Goal: Obtain resource: Download file/media

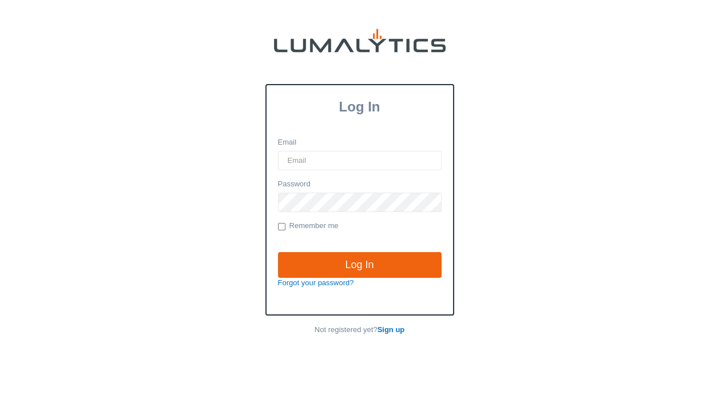
click at [292, 166] on input "Email" at bounding box center [360, 160] width 164 height 19
type input "[EMAIL_ADDRESS][DOMAIN_NAME]"
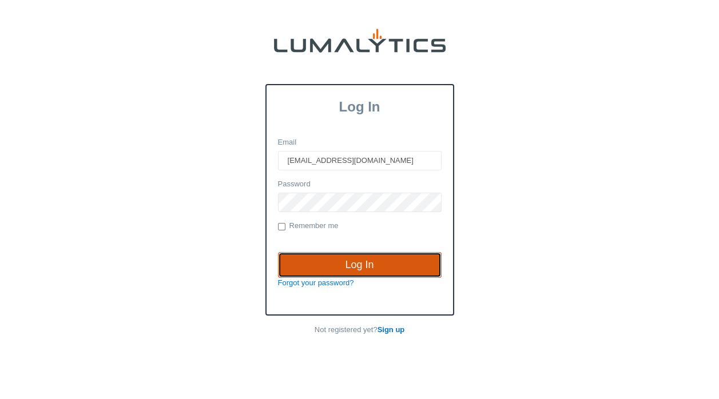
click at [341, 258] on input "Log In" at bounding box center [360, 265] width 164 height 26
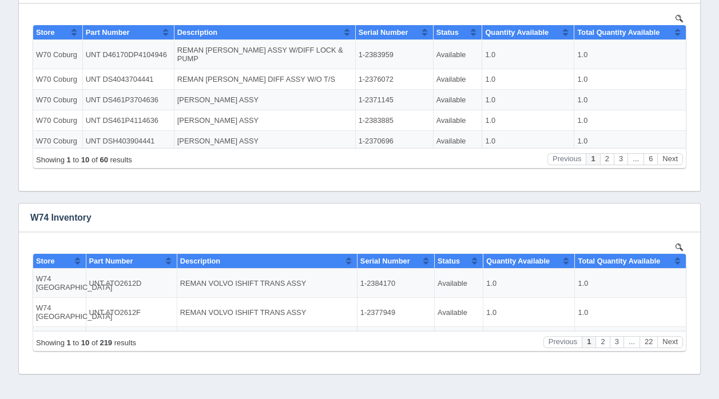
scroll to position [382, 0]
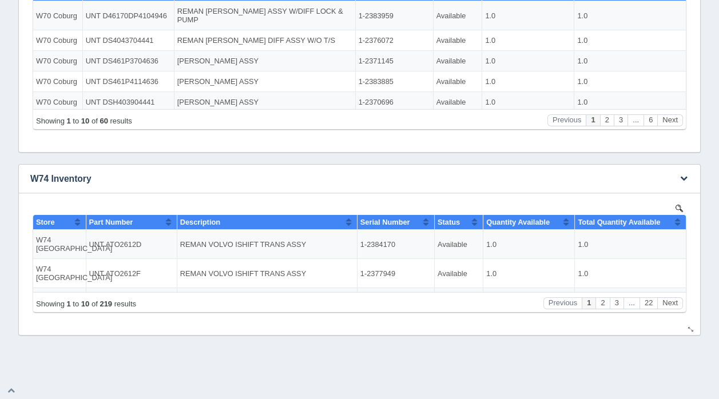
click at [678, 205] on iframe at bounding box center [359, 262] width 658 height 114
click at [679, 207] on img at bounding box center [678, 207] width 7 height 7
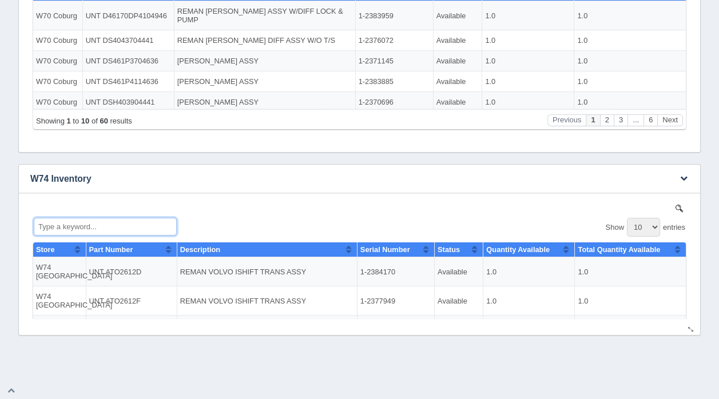
click at [102, 225] on input "Type a keyword..." at bounding box center [105, 226] width 143 height 18
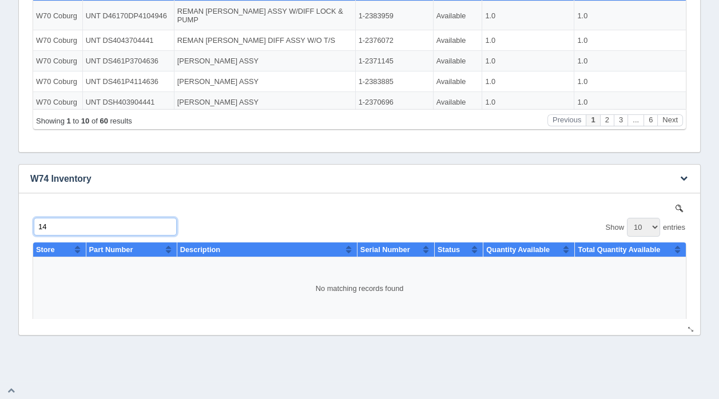
type input "1"
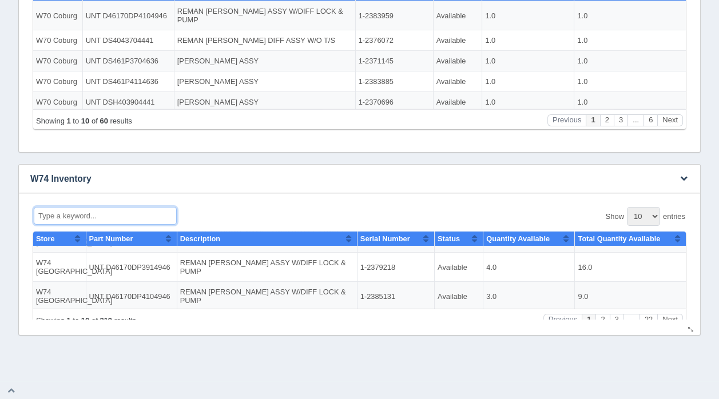
scroll to position [19, 0]
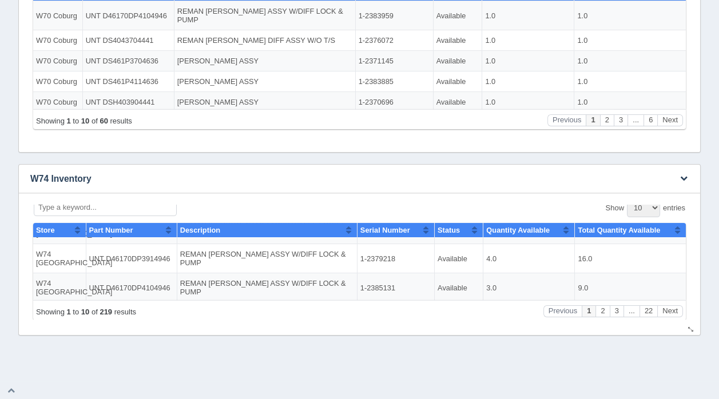
click at [195, 180] on h3 "W74 Inventory" at bounding box center [342, 179] width 646 height 29
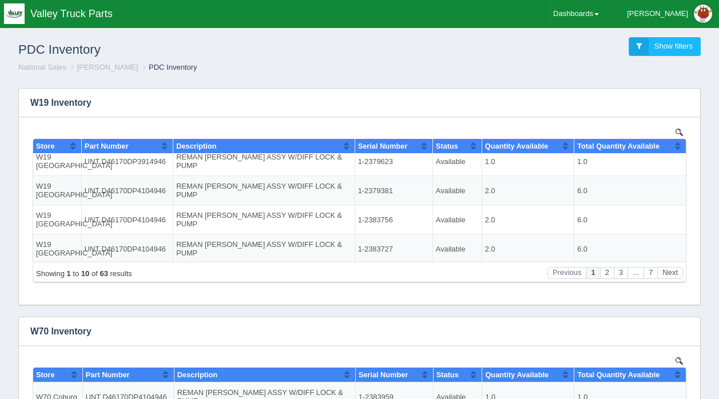
scroll to position [0, 0]
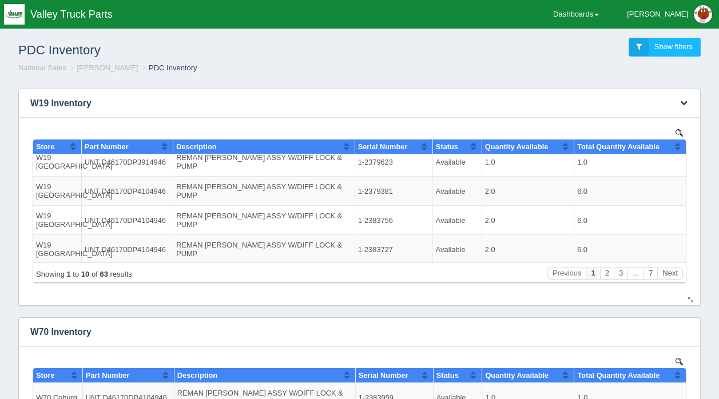
click at [677, 131] on img at bounding box center [678, 132] width 7 height 7
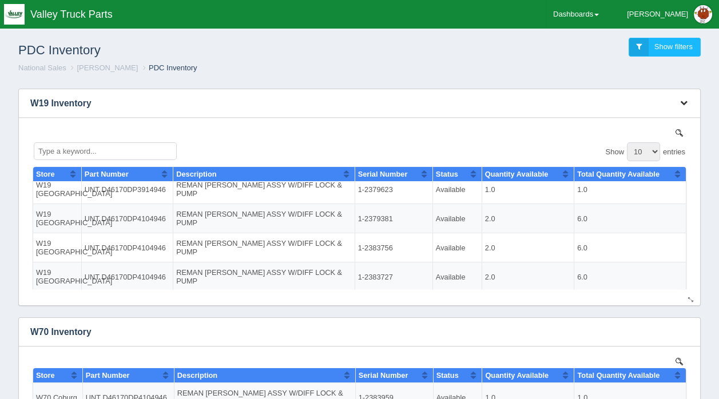
click at [680, 102] on icon "button" at bounding box center [683, 102] width 7 height 7
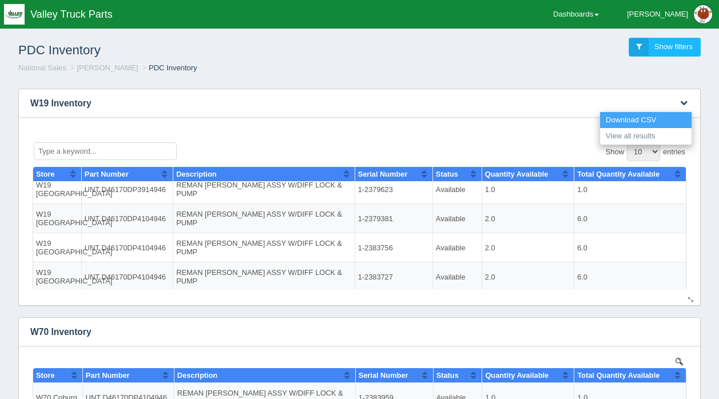
click at [661, 115] on link "Download CSV" at bounding box center [645, 120] width 91 height 17
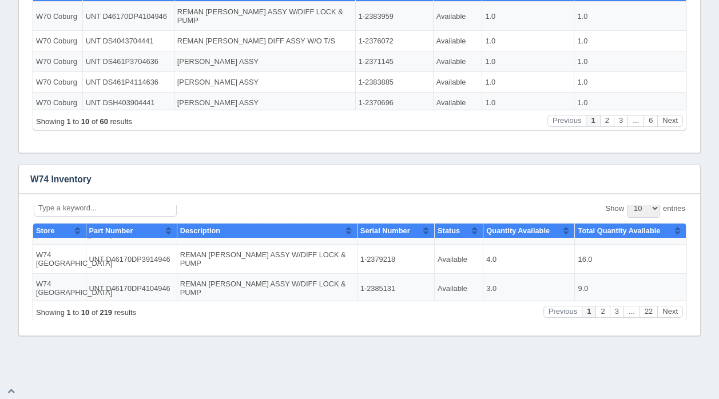
scroll to position [382, 0]
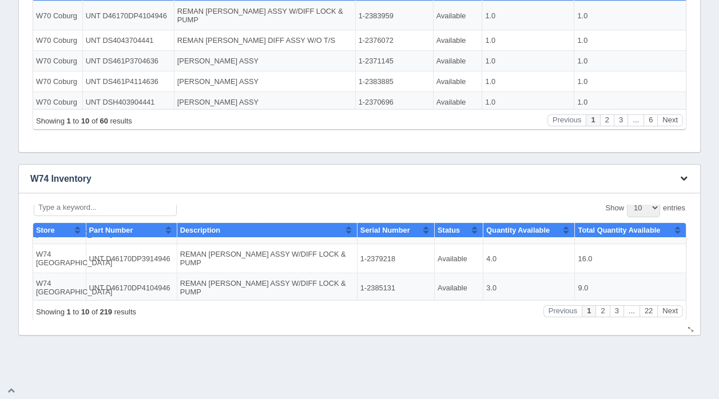
click at [685, 178] on icon "button" at bounding box center [683, 177] width 7 height 7
click at [633, 197] on link "Download CSV" at bounding box center [645, 196] width 91 height 17
click at [712, 36] on div "Filters There are no filters for this dashboard. Download CSV View all results …" at bounding box center [359, 17] width 709 height 638
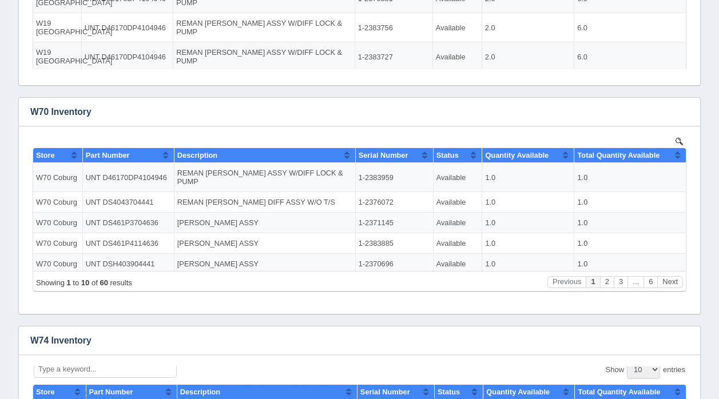
scroll to position [229, 0]
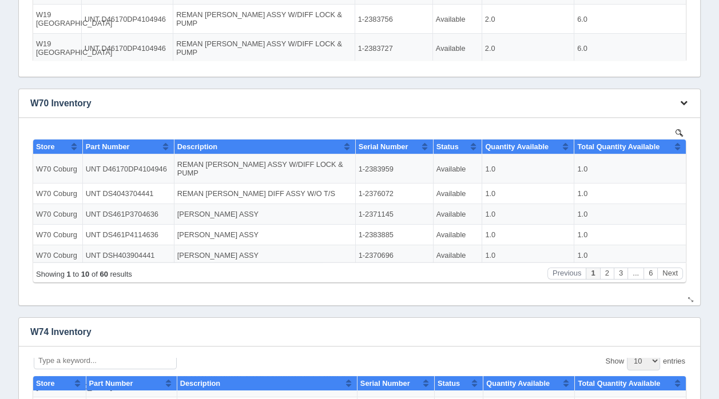
click at [684, 103] on icon "button" at bounding box center [683, 102] width 7 height 7
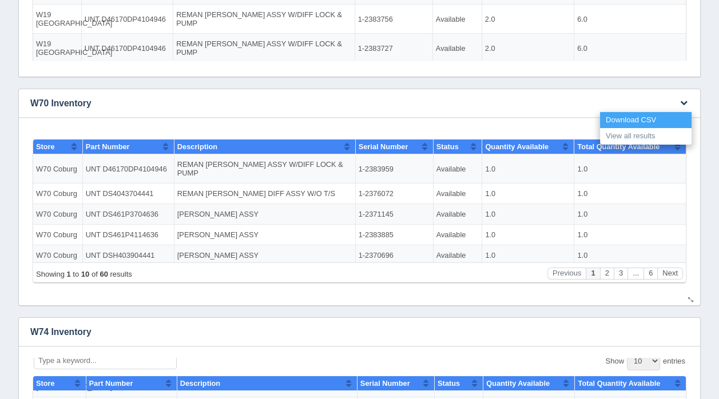
click at [645, 118] on link "Download CSV" at bounding box center [645, 120] width 91 height 17
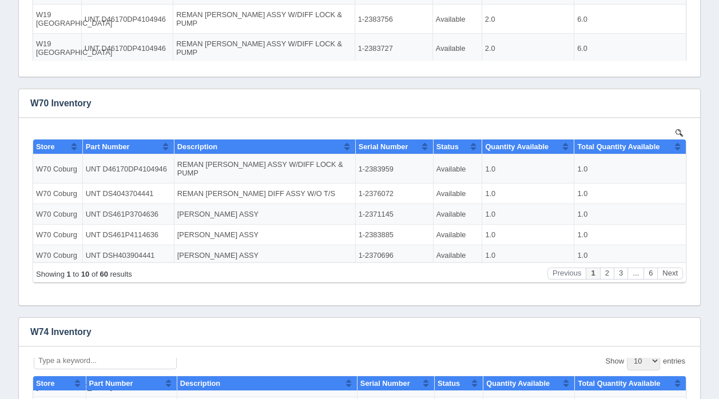
click at [394, 86] on div "Download CSV View all results W19 Inventory No data found. Download CSV W70 Inv…" at bounding box center [359, 174] width 688 height 629
